Goal: Information Seeking & Learning: Learn about a topic

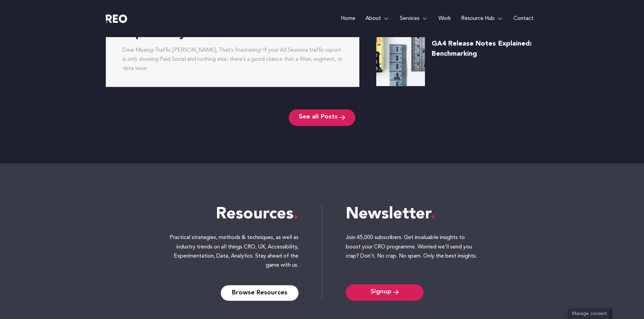
scroll to position [2889, 0]
click at [394, 294] on e-page-transition at bounding box center [322, 159] width 644 height 319
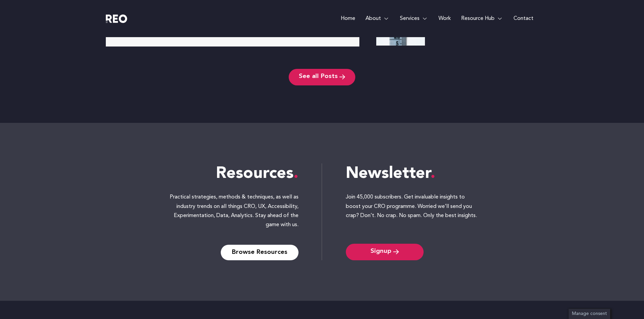
scroll to position [2918, 0]
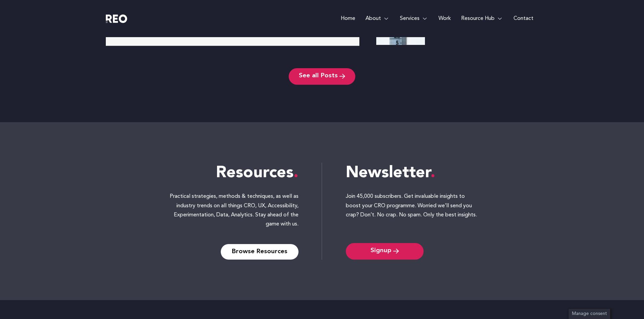
click at [393, 252] on e-page-transition at bounding box center [322, 159] width 644 height 319
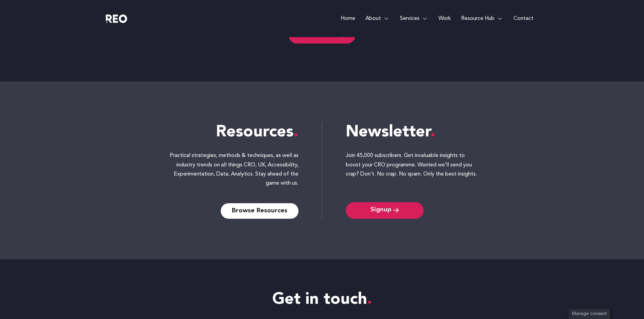
scroll to position [2981, 0]
click at [385, 211] on span "Signup" at bounding box center [380, 211] width 21 height 6
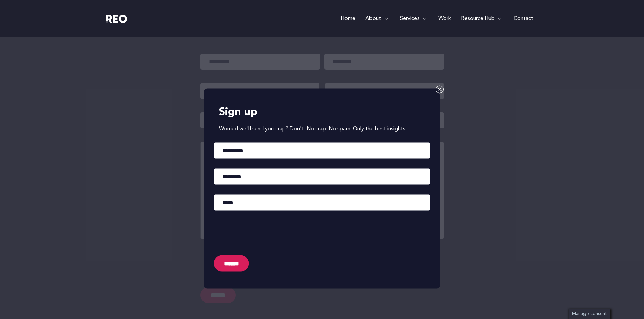
scroll to position [3256, 0]
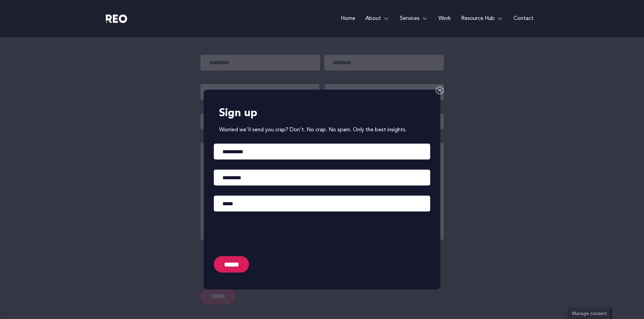
click at [439, 92] on icon at bounding box center [439, 90] width 8 height 8
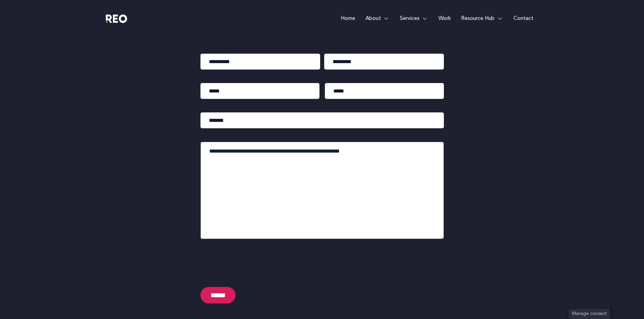
scroll to position [3245, 0]
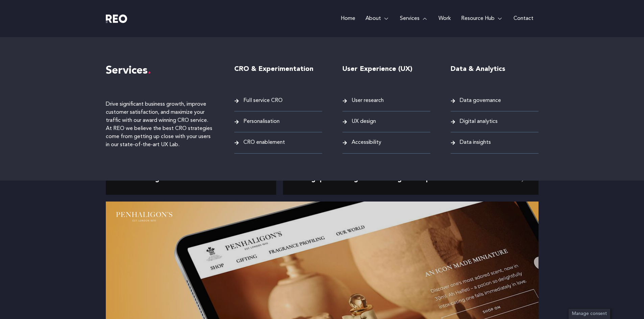
scroll to position [718, 0]
click at [360, 100] on span "User research" at bounding box center [367, 100] width 34 height 9
